Goal: Navigation & Orientation: Find specific page/section

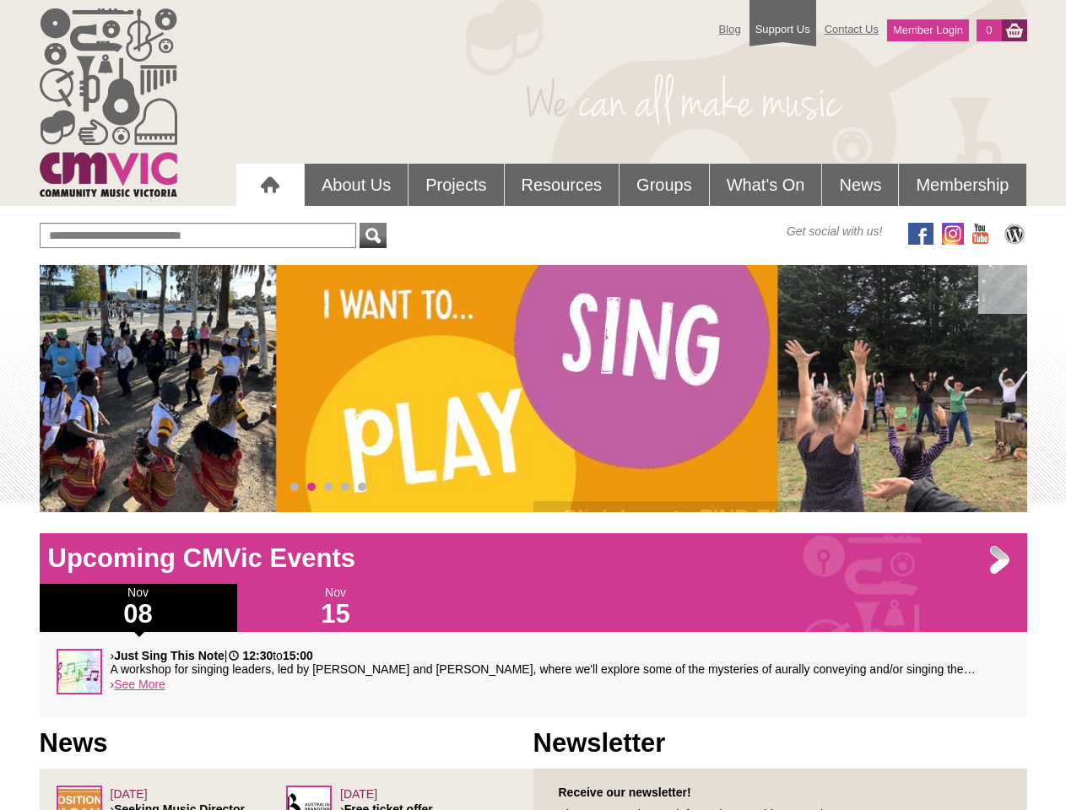
click at [533, 388] on div "› Click here to FIND EVENTS inclusive, accessible community music events throug…" at bounding box center [533, 388] width 987 height 247
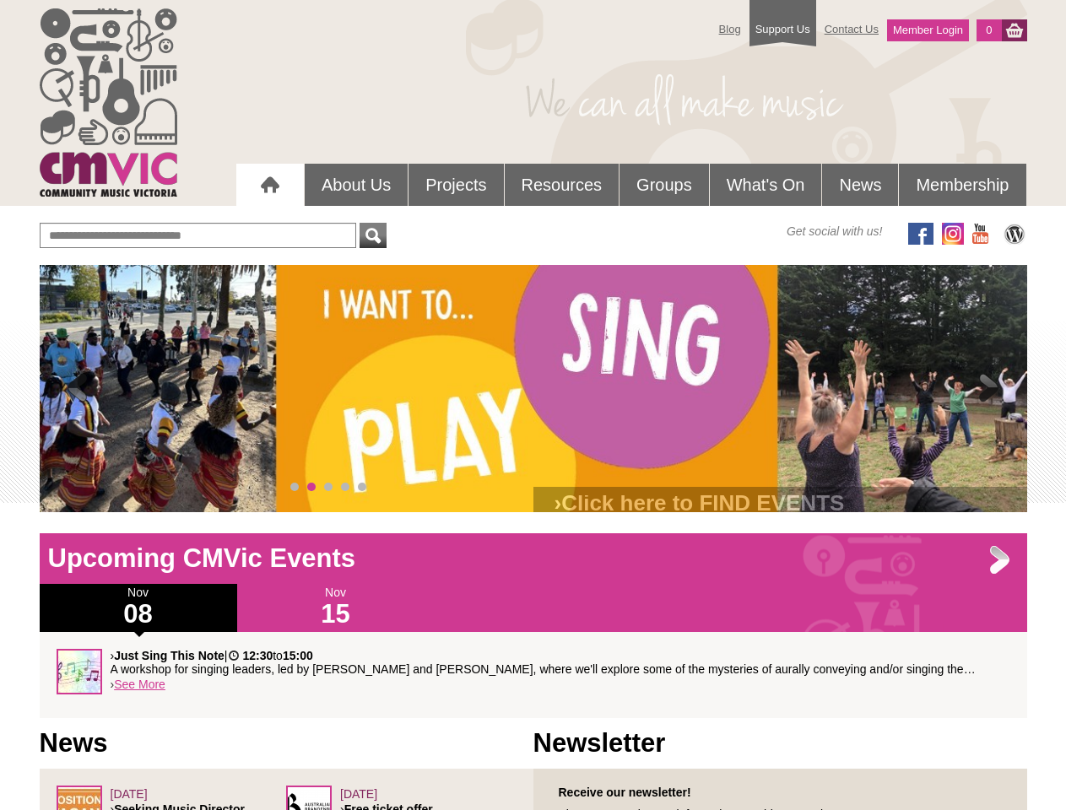
click at [533, 388] on div "› Click here to FIND EVENTS inclusive, accessible community music events throug…" at bounding box center [533, 388] width 987 height 247
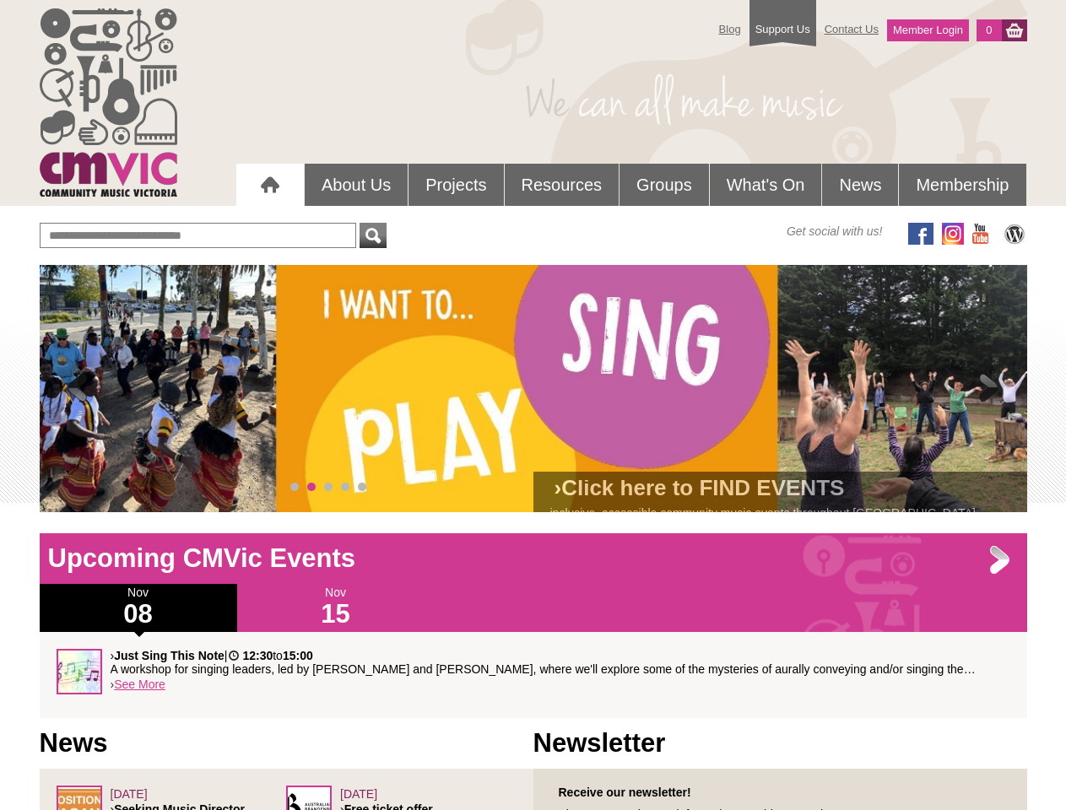
click at [78, 389] on span at bounding box center [78, 389] width 34 height 34
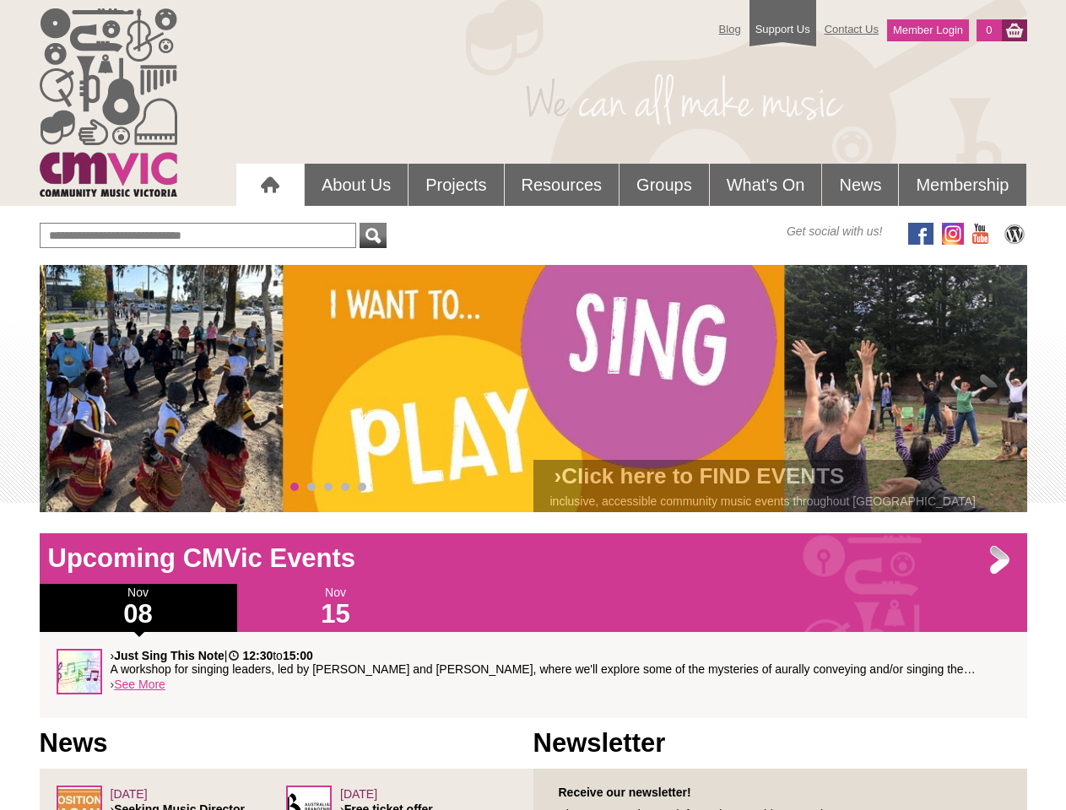
click at [989, 389] on span at bounding box center [989, 389] width 34 height 34
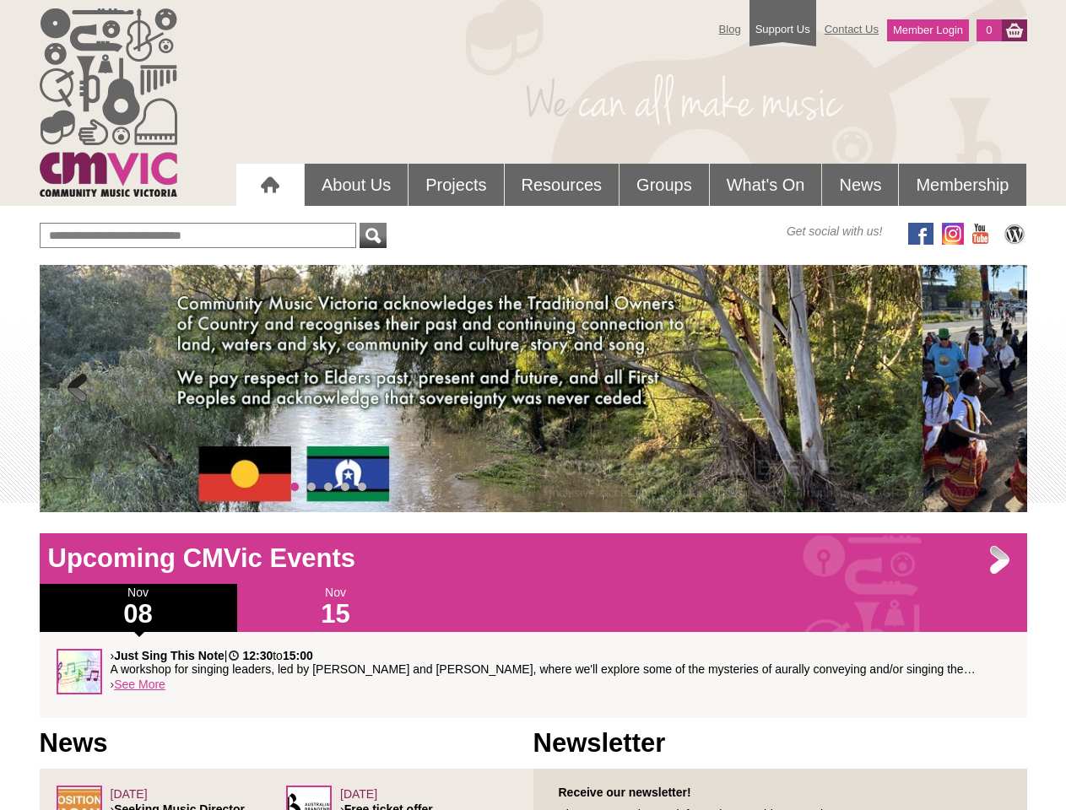
click at [294, 487] on span "0" at bounding box center [294, 487] width 8 height 8
click at [311, 487] on span "1" at bounding box center [311, 487] width 8 height 8
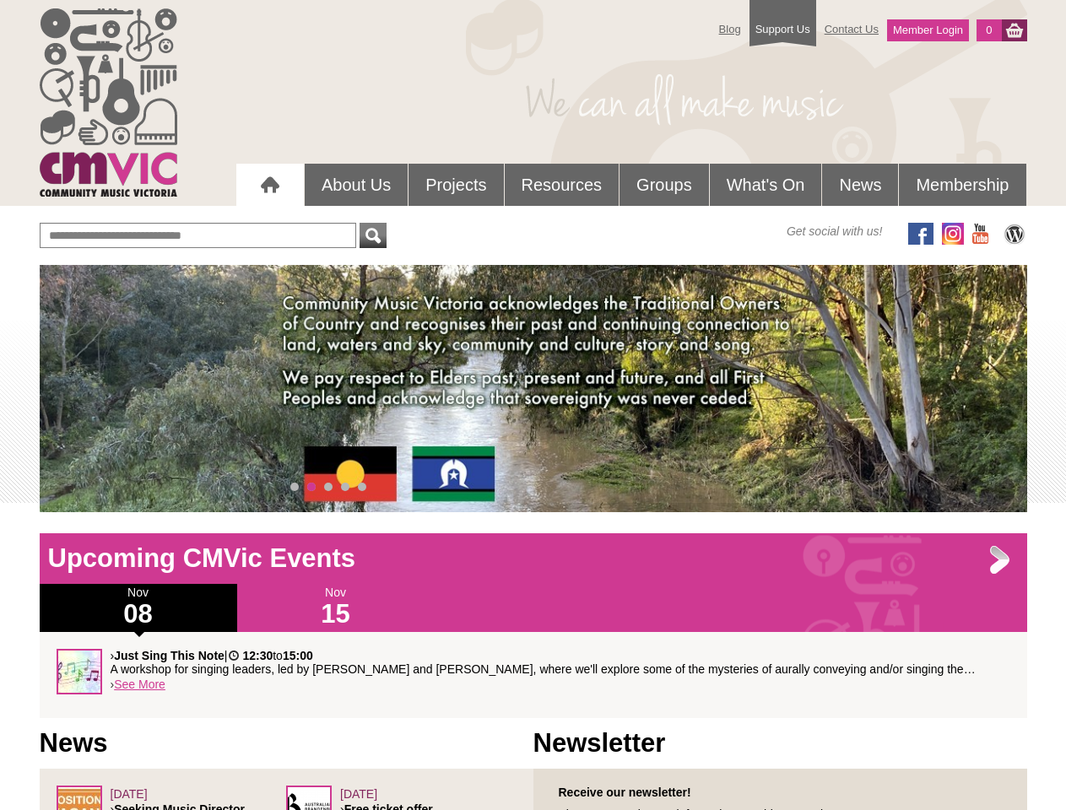
click at [328, 487] on span "2" at bounding box center [328, 487] width 8 height 8
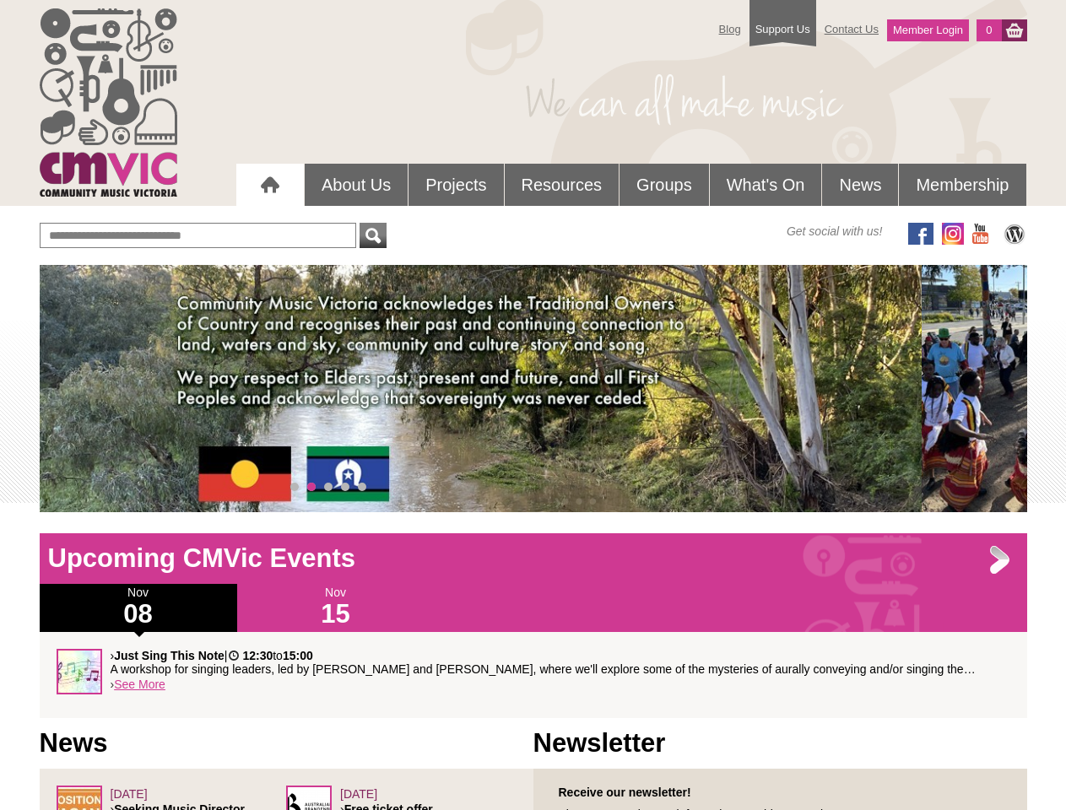
click at [345, 487] on span "3" at bounding box center [345, 487] width 8 height 8
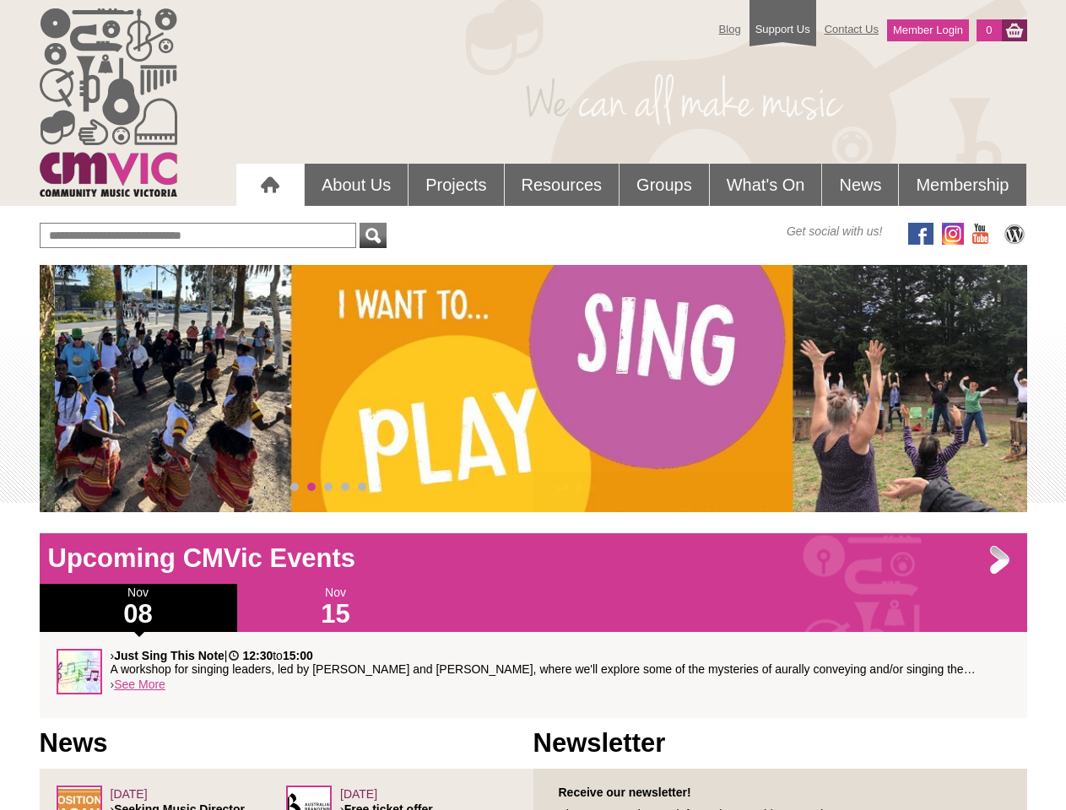
click at [362, 487] on span "4" at bounding box center [362, 487] width 8 height 8
